Goal: Information Seeking & Learning: Learn about a topic

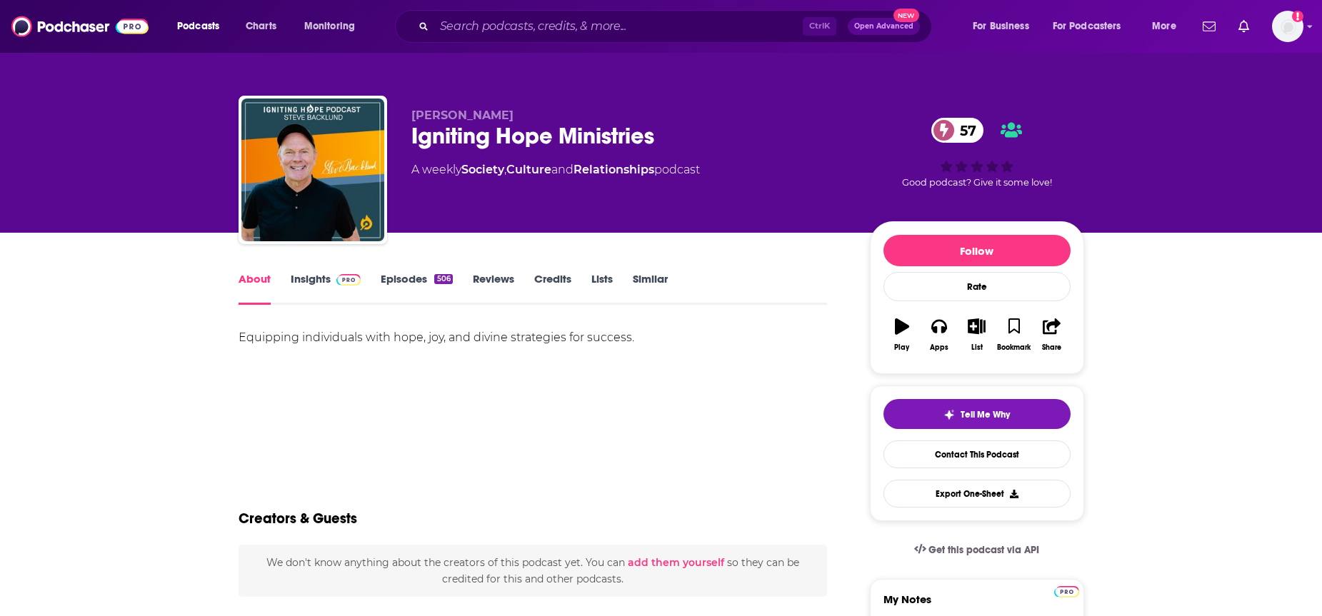
click at [306, 281] on link "Insights" at bounding box center [326, 288] width 71 height 33
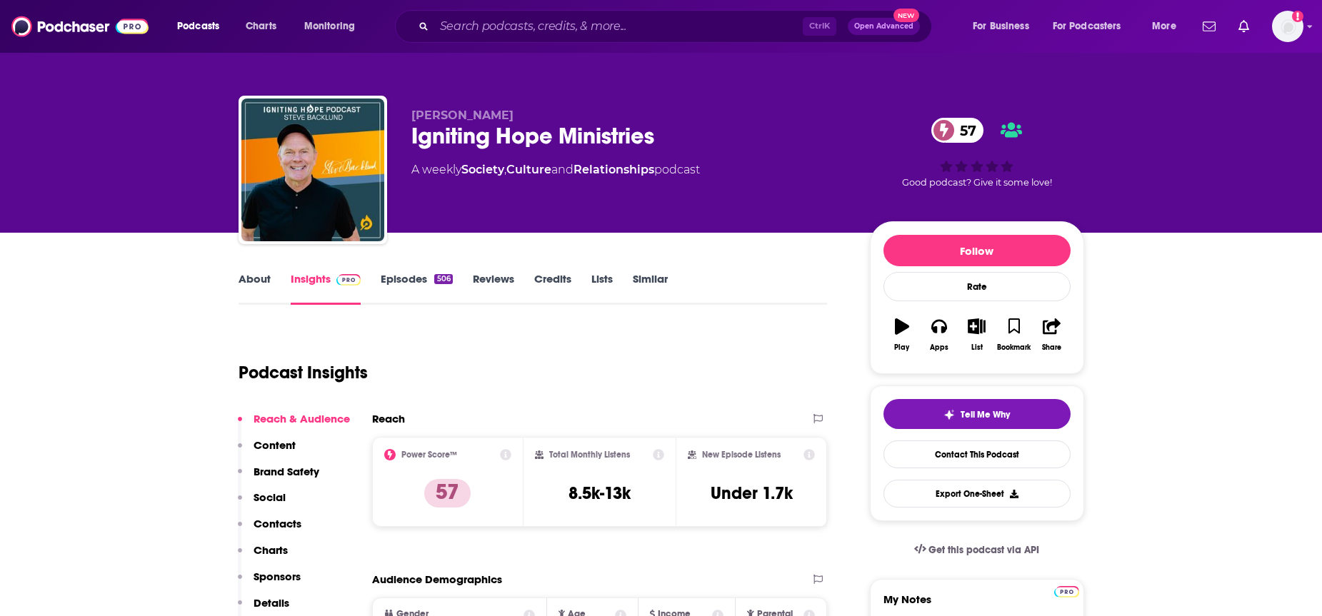
click at [403, 276] on link "Episodes 506" at bounding box center [416, 288] width 71 height 33
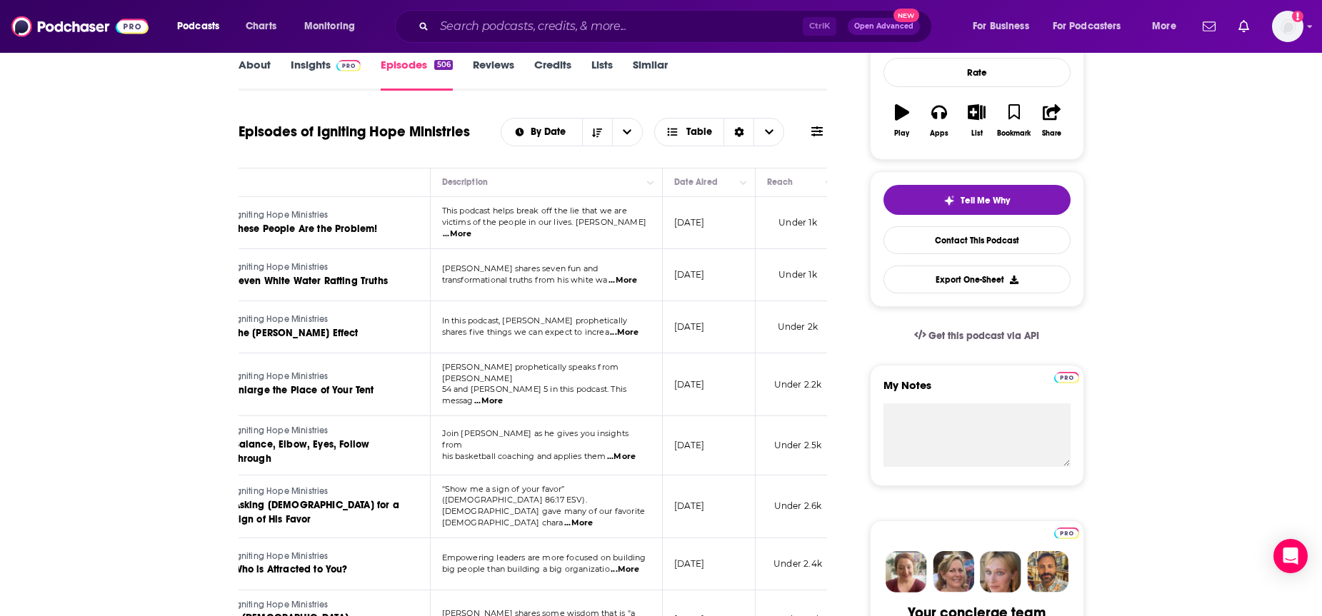
scroll to position [71, 0]
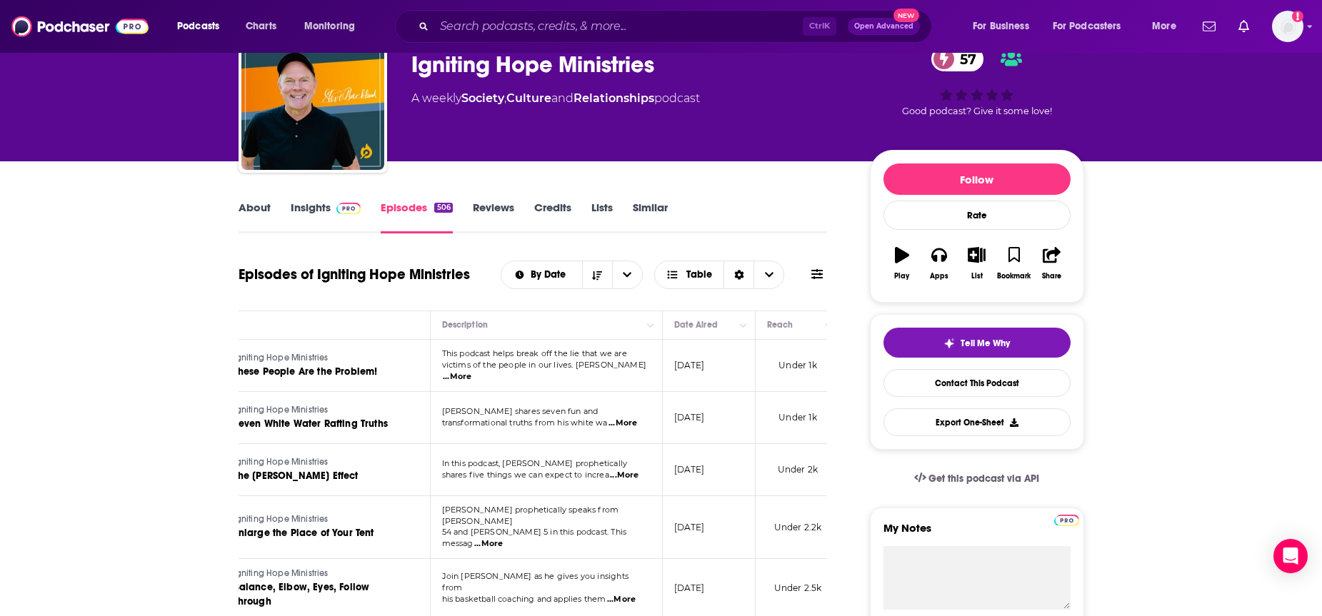
click at [245, 206] on link "About" at bounding box center [254, 217] width 32 height 33
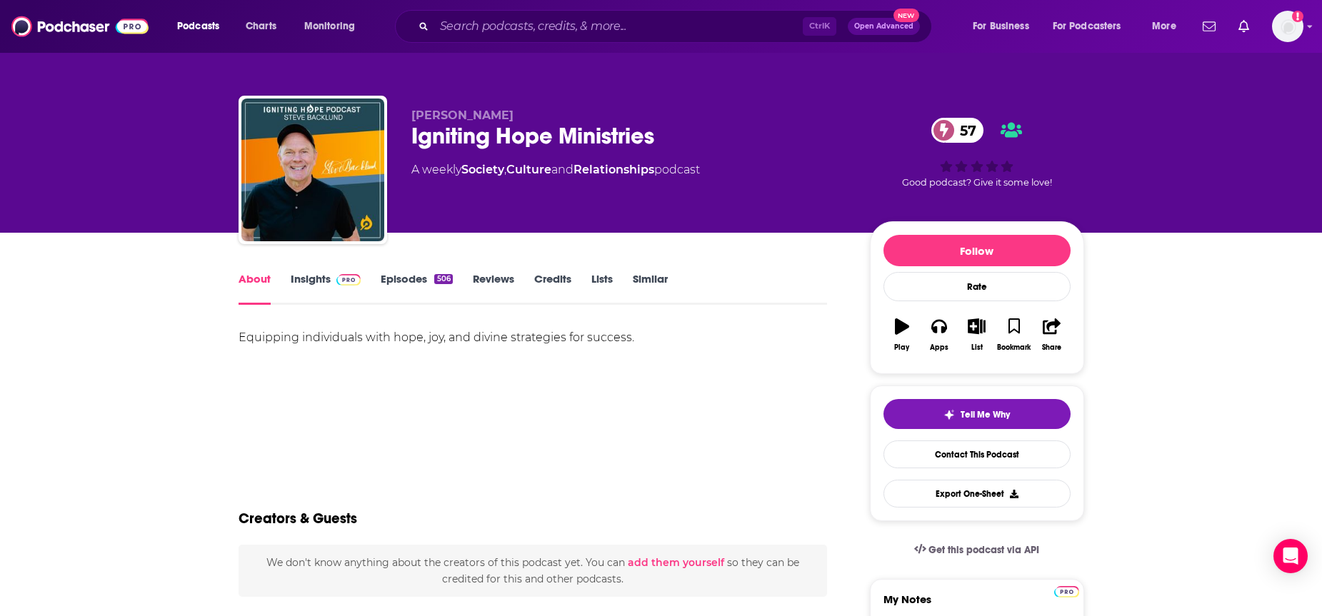
click at [309, 279] on link "Insights" at bounding box center [326, 288] width 71 height 33
